Goal: Check status: Check status

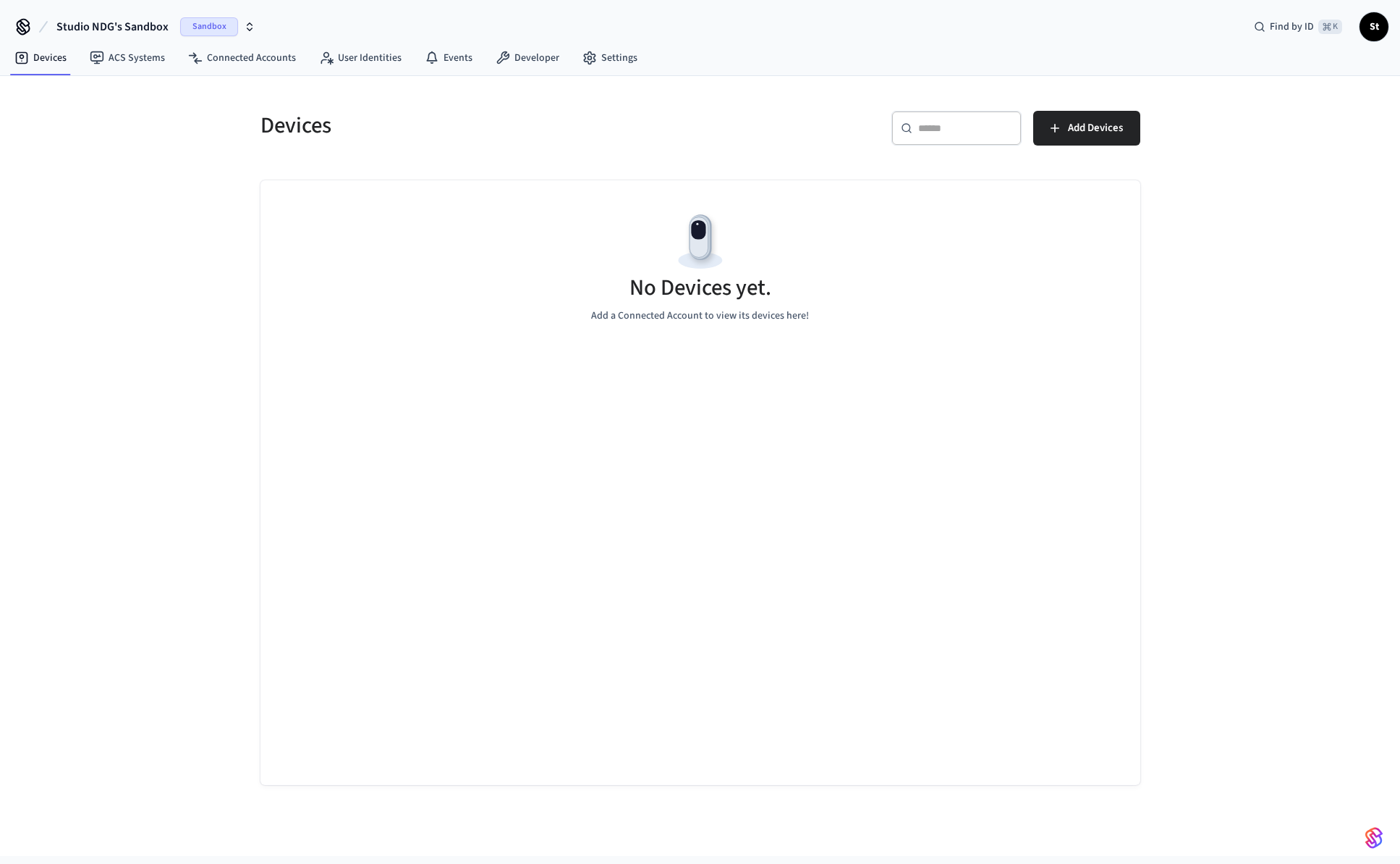
click at [252, 27] on icon "button" at bounding box center [250, 27] width 11 height 11
click at [230, 123] on span "Production" at bounding box center [220, 122] width 58 height 19
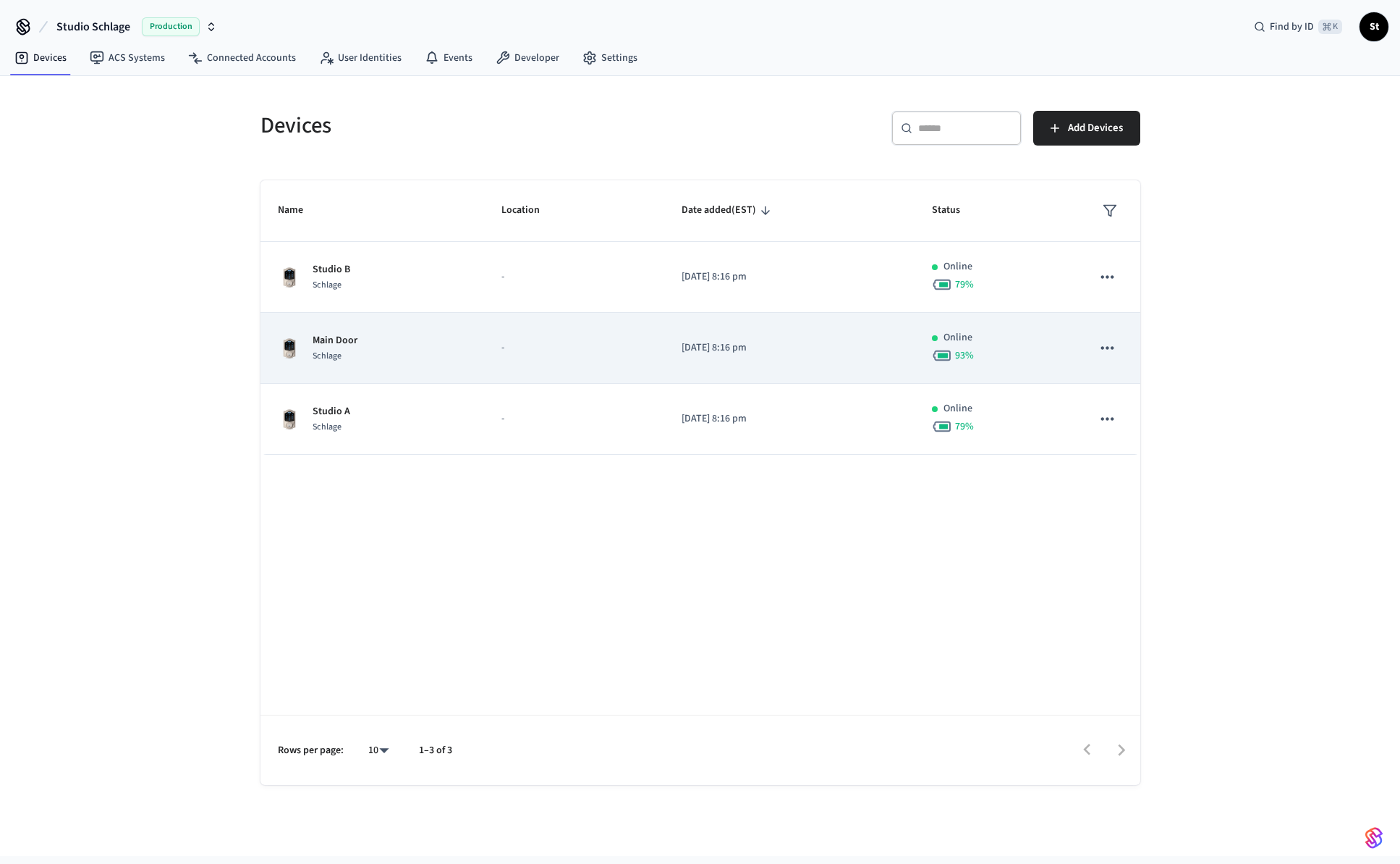
click at [317, 338] on p "Main Door" at bounding box center [335, 341] width 45 height 15
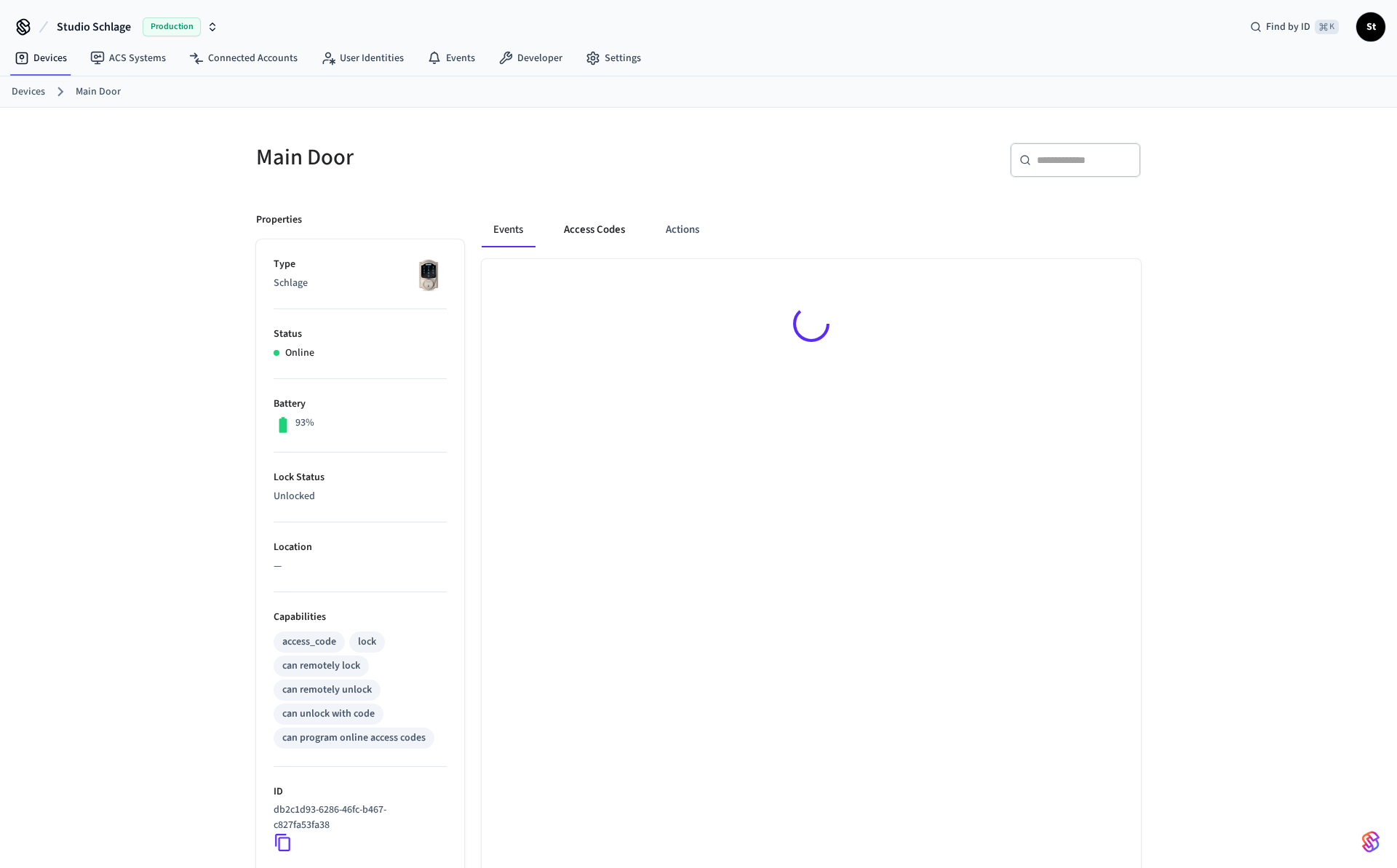
click at [609, 226] on button "Access Codes" at bounding box center [594, 230] width 85 height 35
